Goal: Navigation & Orientation: Understand site structure

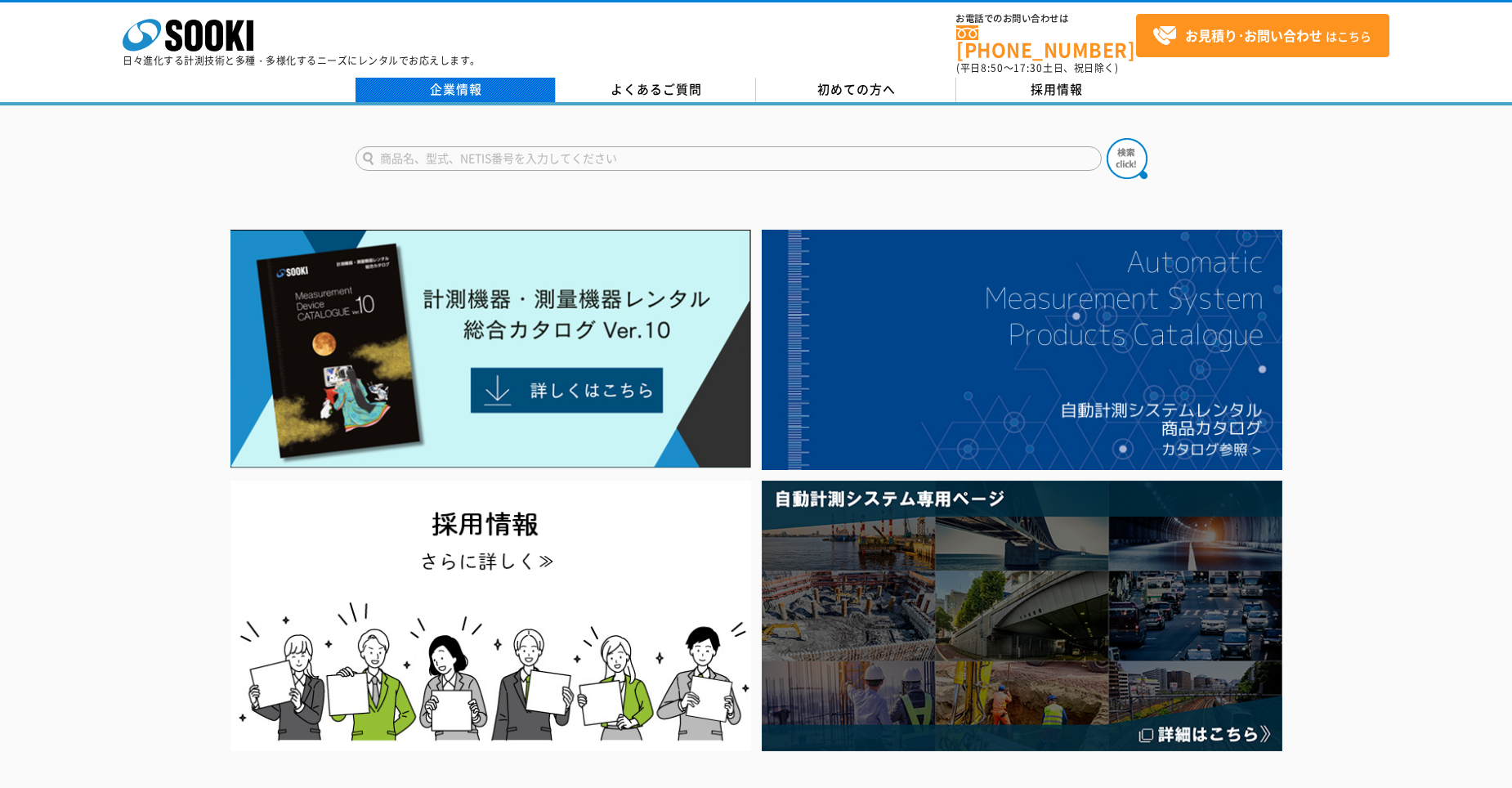
click at [445, 79] on link "企業情報" at bounding box center [455, 89] width 200 height 25
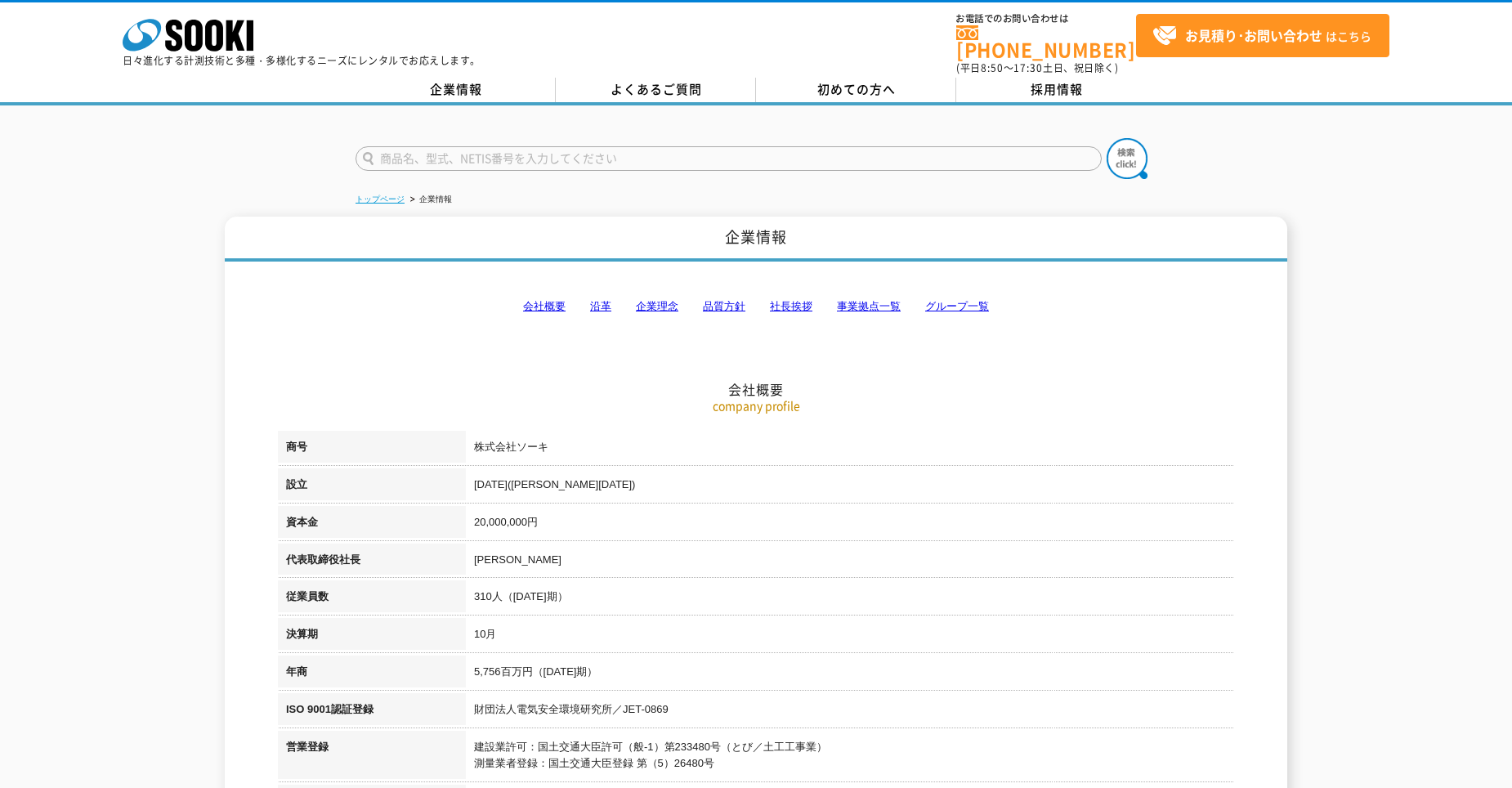
click at [387, 195] on link "トップページ" at bounding box center [379, 199] width 49 height 9
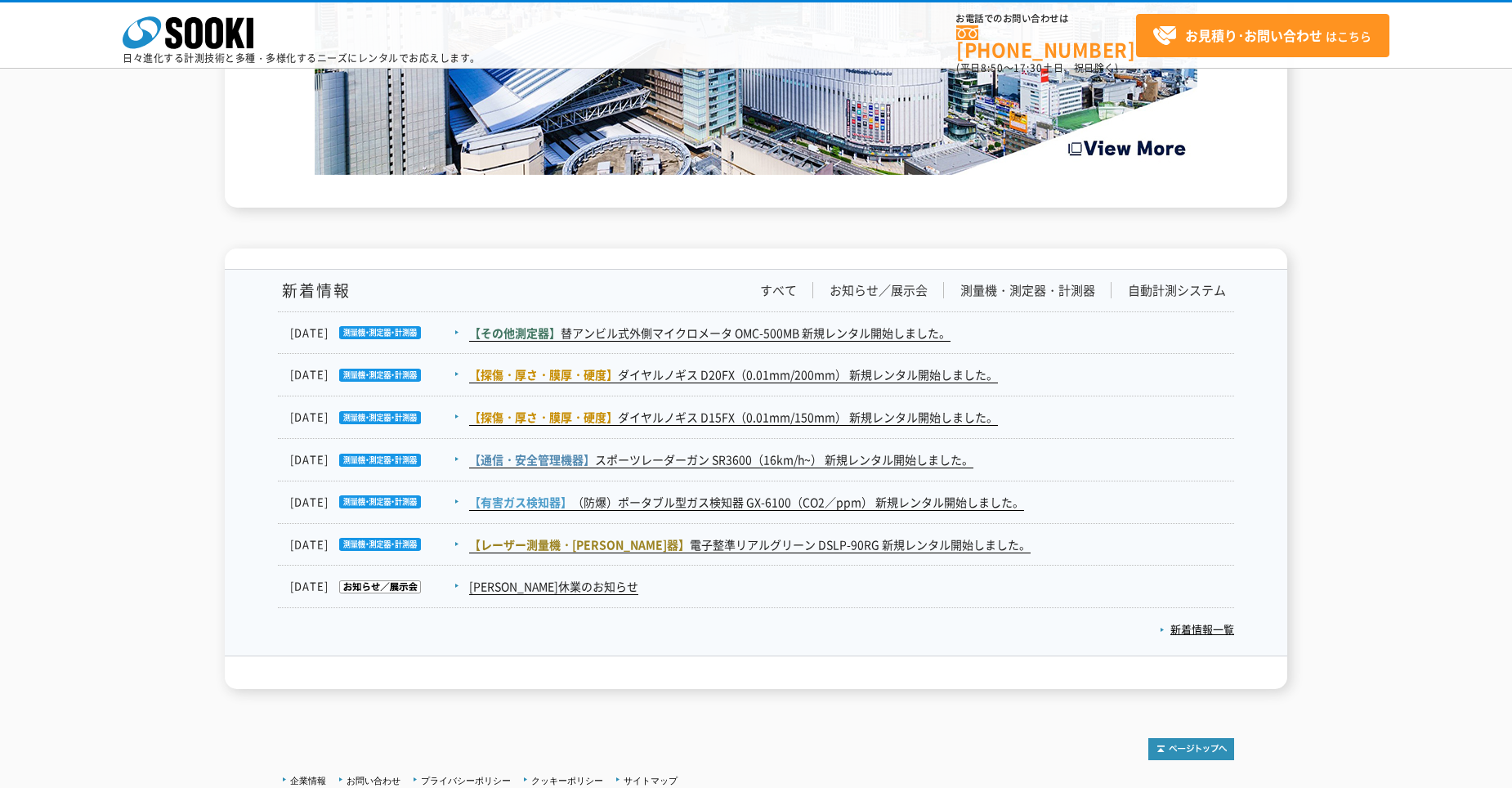
scroll to position [2641, 0]
